Goal: Information Seeking & Learning: Learn about a topic

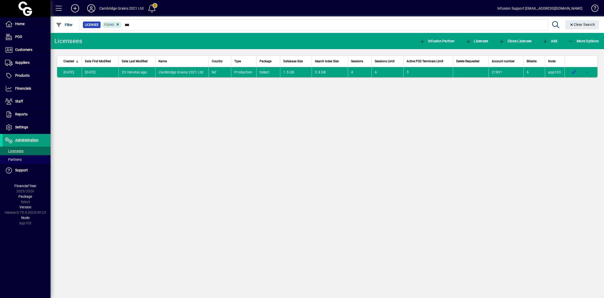
click at [152, 7] on span at bounding box center [152, 8] width 12 height 12
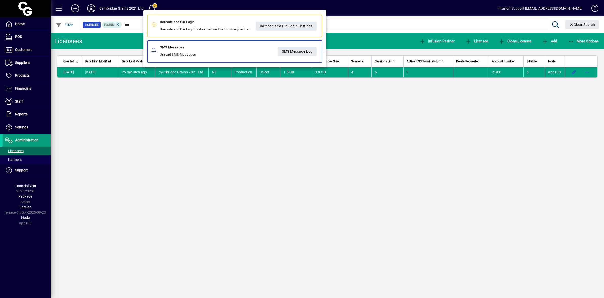
click at [205, 135] on div at bounding box center [302, 149] width 604 height 298
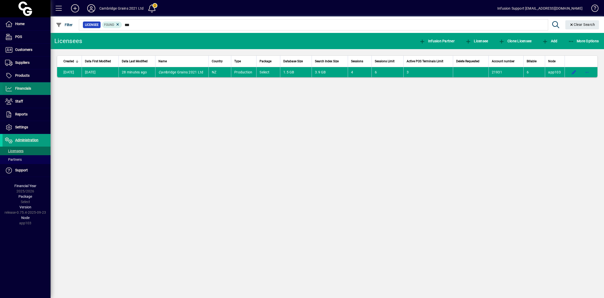
click at [10, 88] on icon at bounding box center [9, 88] width 8 height 6
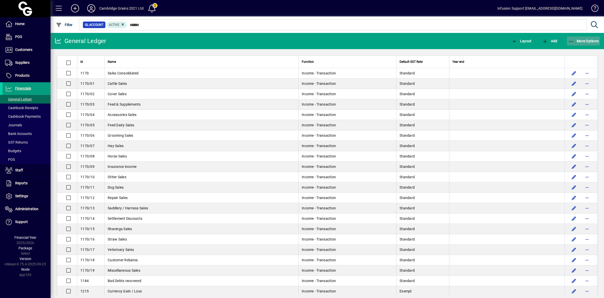
click at [569, 41] on icon "button" at bounding box center [571, 41] width 6 height 5
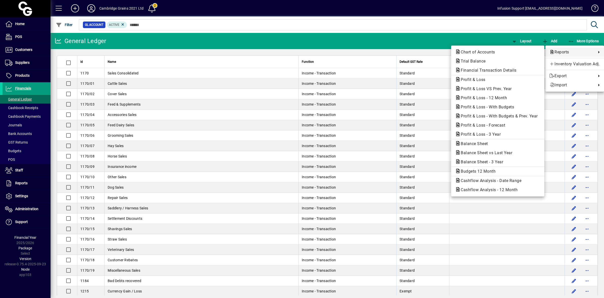
click at [185, 95] on div at bounding box center [302, 149] width 604 height 298
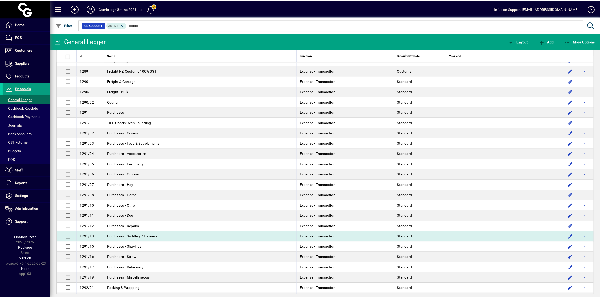
scroll to position [337, 0]
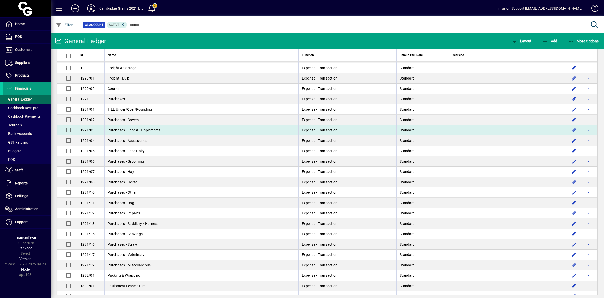
click at [137, 132] on span "Purchases - Feed & Supplements" at bounding box center [134, 130] width 53 height 4
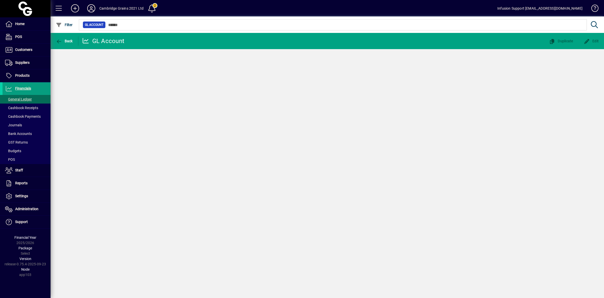
click at [137, 134] on div "Back GL Account Duplicate Edit" at bounding box center [328, 165] width 554 height 265
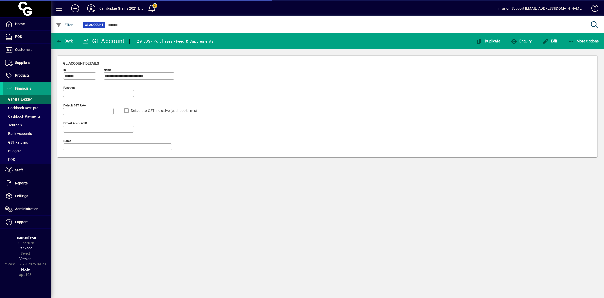
type input "**********"
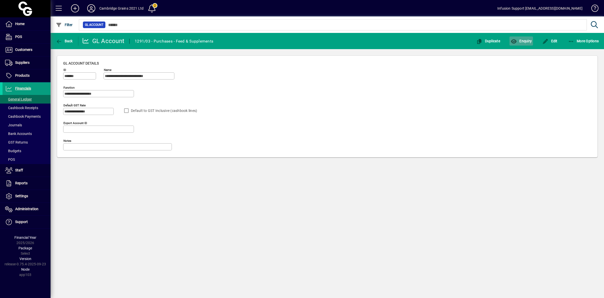
click at [521, 41] on span "Enquiry" at bounding box center [521, 41] width 21 height 4
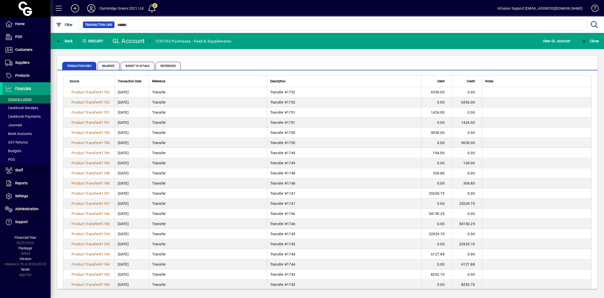
click at [104, 65] on span "Balances" at bounding box center [109, 66] width 22 height 8
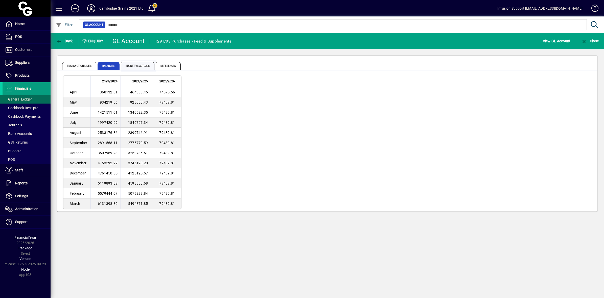
click at [135, 65] on span "Budget vs Actuals" at bounding box center [138, 66] width 34 height 8
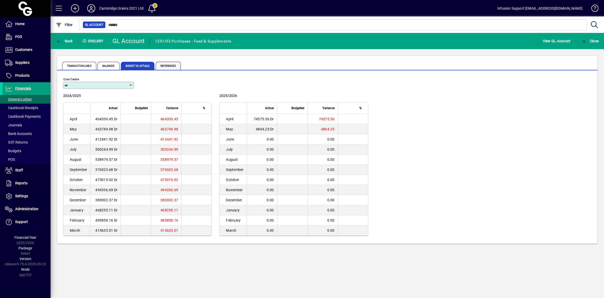
click at [171, 64] on span "References" at bounding box center [168, 66] width 25 height 8
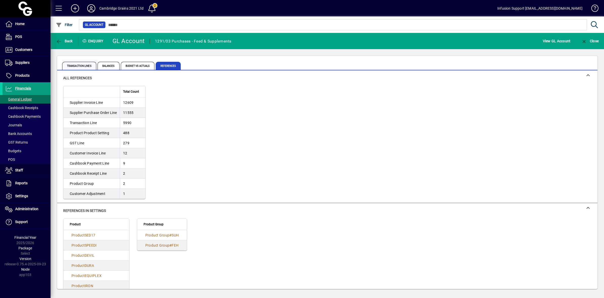
click at [70, 64] on span "Transaction lines" at bounding box center [79, 66] width 34 height 8
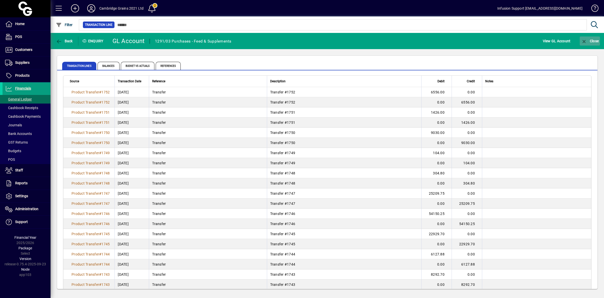
click at [586, 41] on icon "button" at bounding box center [584, 41] width 6 height 5
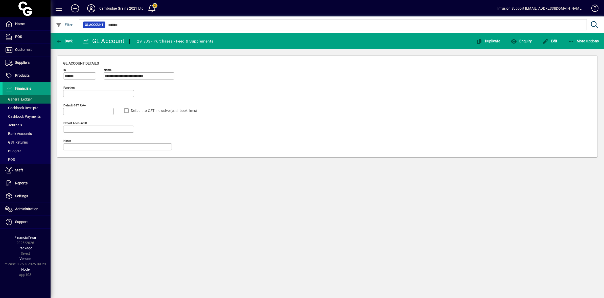
type input "**********"
click at [570, 41] on icon "button" at bounding box center [571, 41] width 6 height 5
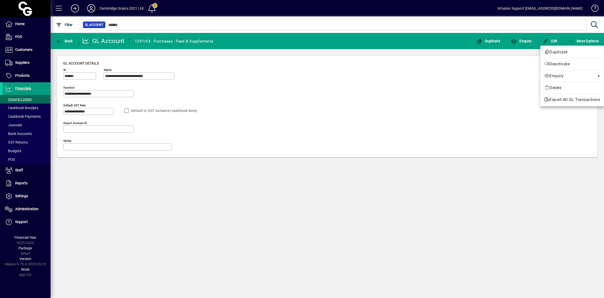
click at [573, 40] on div at bounding box center [302, 149] width 604 height 298
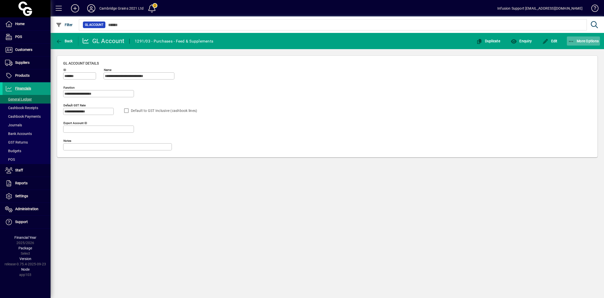
click at [572, 40] on icon "button" at bounding box center [571, 41] width 6 height 5
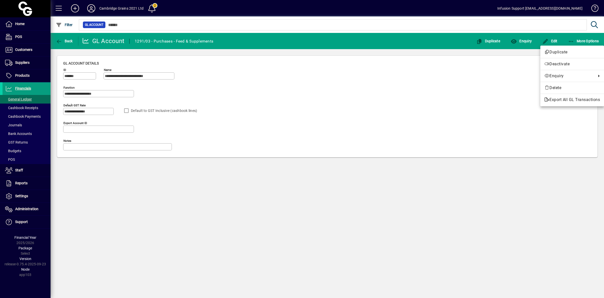
click at [57, 40] on div at bounding box center [302, 149] width 604 height 298
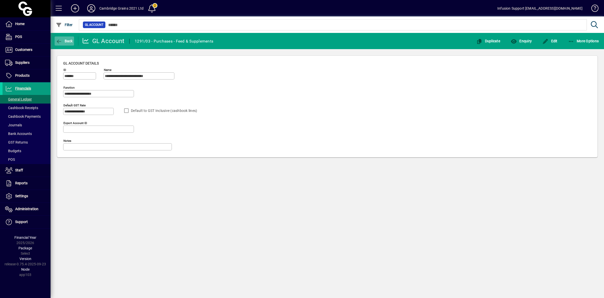
click at [57, 42] on icon "button" at bounding box center [59, 41] width 6 height 5
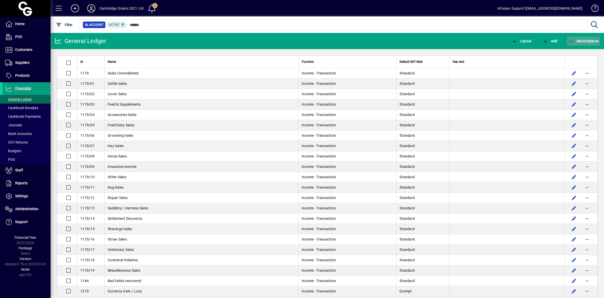
click at [572, 40] on icon "button" at bounding box center [571, 41] width 6 height 5
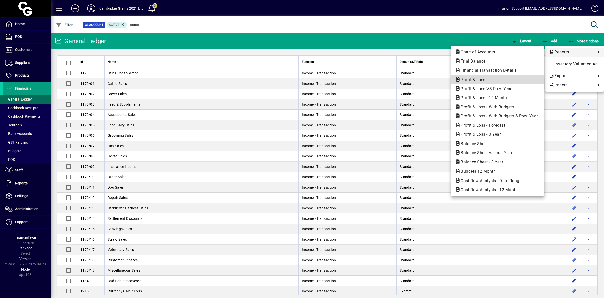
click at [474, 78] on span "Profit & Loss" at bounding box center [471, 79] width 33 height 5
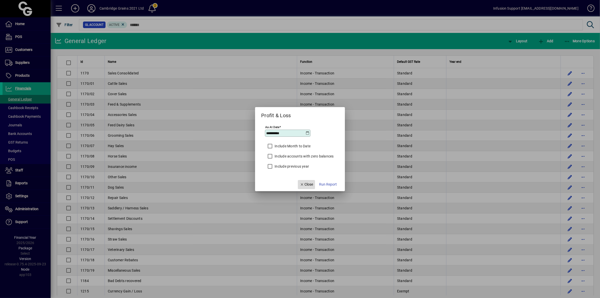
click at [302, 184] on icon "button" at bounding box center [302, 185] width 5 height 4
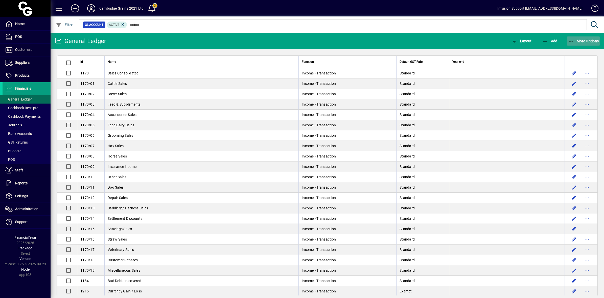
click at [573, 41] on icon "button" at bounding box center [571, 41] width 6 height 5
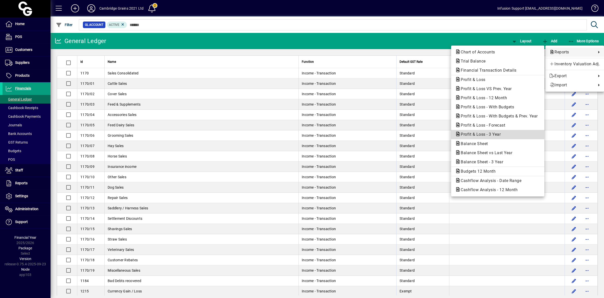
click at [480, 134] on span "Profit & Loss - 3 Year" at bounding box center [479, 134] width 48 height 5
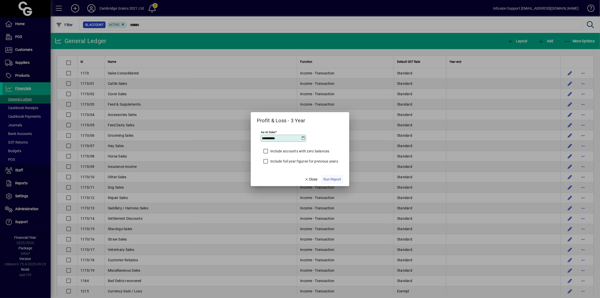
click at [332, 178] on span "Run Report" at bounding box center [332, 179] width 18 height 5
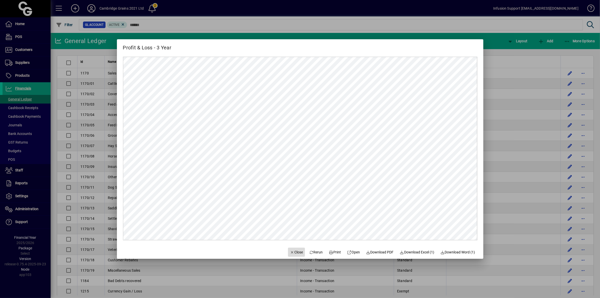
click at [291, 251] on span "Close" at bounding box center [296, 251] width 13 height 5
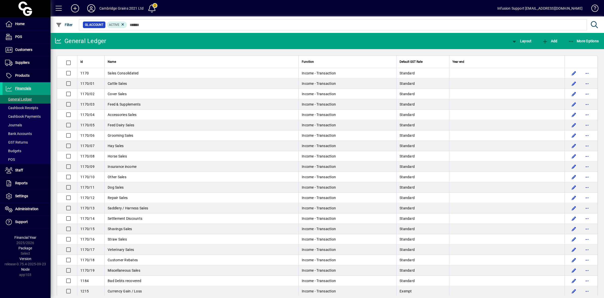
click at [314, 13] on mat-toolbar-row "Cambridge Grains 2021 Ltd 2 Infusion Support [EMAIL_ADDRESS][DOMAIN_NAME]" at bounding box center [328, 8] width 554 height 16
click at [89, 7] on icon at bounding box center [91, 8] width 10 height 8
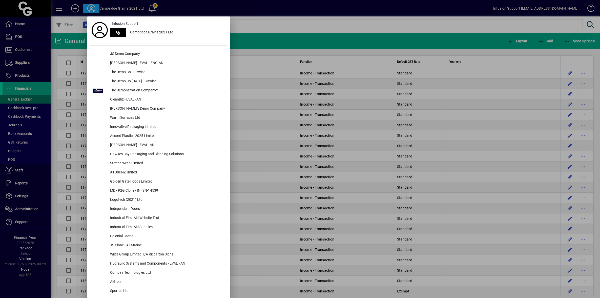
click at [109, 51] on div "JS Demo Company" at bounding box center [166, 54] width 121 height 9
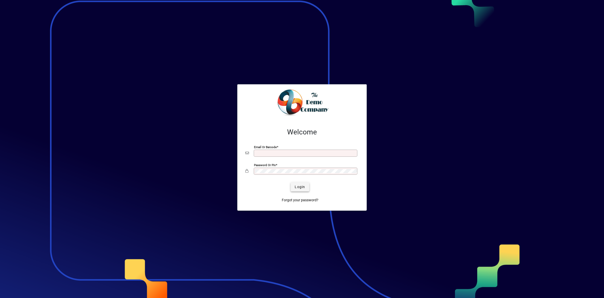
type input "**********"
click at [297, 185] on span "Login" at bounding box center [300, 186] width 10 height 5
